Goal: Transaction & Acquisition: Purchase product/service

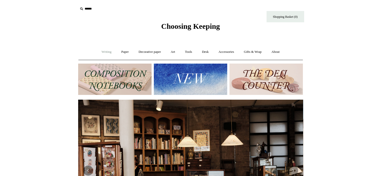
click at [104, 52] on link "Writing +" at bounding box center [106, 51] width 19 height 13
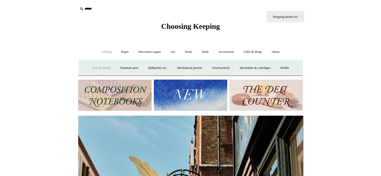
click at [100, 64] on link "Pens by brand +" at bounding box center [101, 67] width 28 height 13
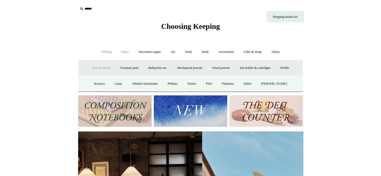
scroll to position [0, 1]
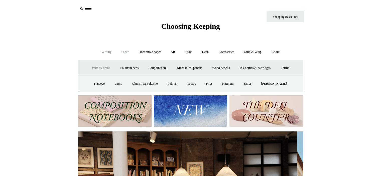
click at [126, 51] on link "Paper +" at bounding box center [125, 51] width 17 height 13
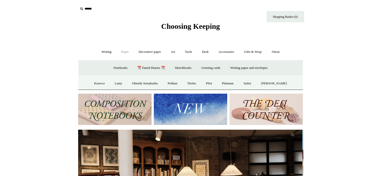
scroll to position [0, 0]
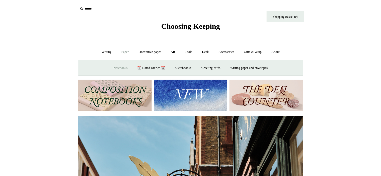
click at [118, 65] on link "Notebooks +" at bounding box center [120, 67] width 23 height 13
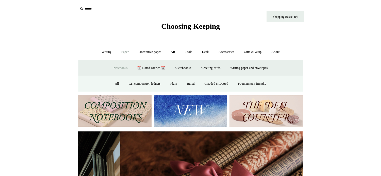
scroll to position [0, 450]
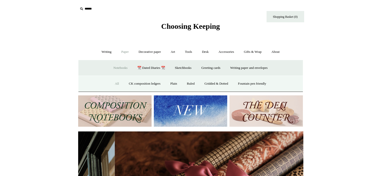
click at [113, 82] on link "All" at bounding box center [116, 83] width 13 height 13
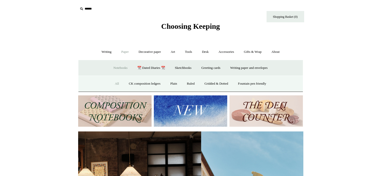
scroll to position [0, 14]
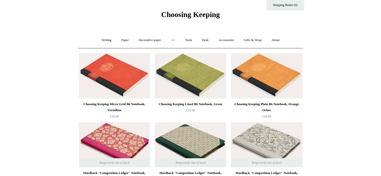
scroll to position [10, 0]
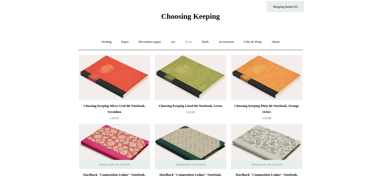
click at [189, 43] on link "Tools +" at bounding box center [188, 41] width 16 height 13
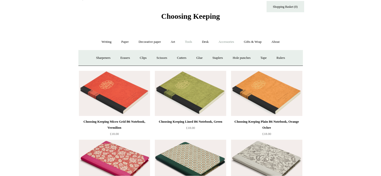
click at [225, 42] on link "Accessories +" at bounding box center [226, 41] width 25 height 13
click at [161, 55] on link "Paperweights +" at bounding box center [160, 57] width 27 height 13
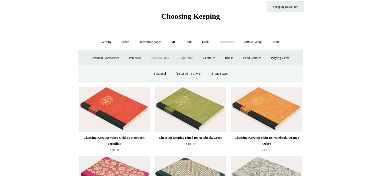
click at [182, 58] on link "Light mills" at bounding box center [185, 57] width 23 height 13
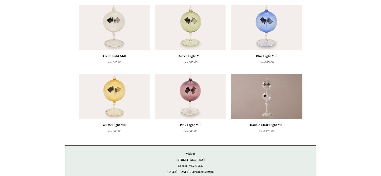
scroll to position [60, 0]
click at [284, 28] on img at bounding box center [266, 28] width 71 height 45
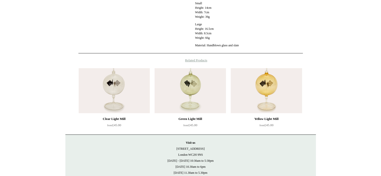
scroll to position [328, 0]
